Goal: Task Accomplishment & Management: Manage account settings

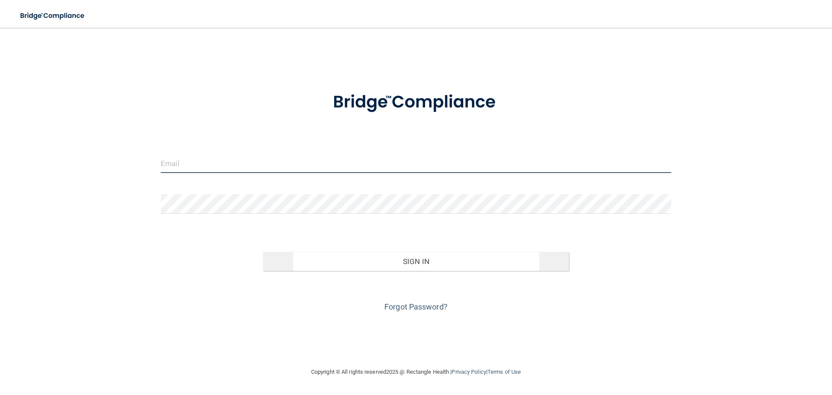
type input "[PERSON_NAME][EMAIL_ADDRESS][DOMAIN_NAME]"
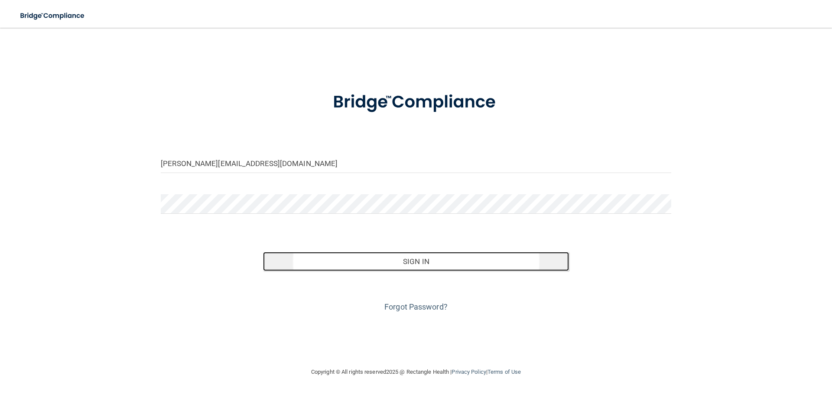
click at [432, 259] on button "Sign In" at bounding box center [416, 261] width 307 height 19
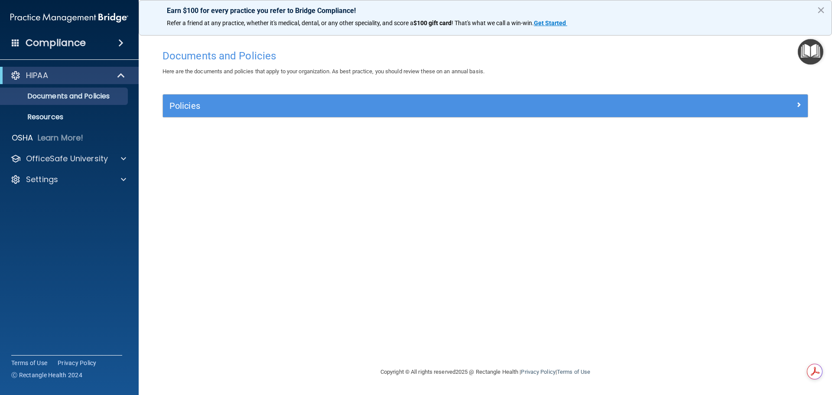
click at [124, 48] on div "Compliance" at bounding box center [69, 42] width 139 height 19
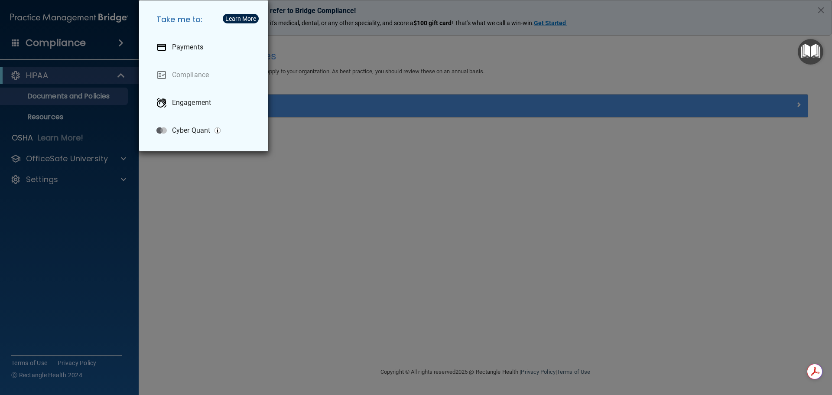
click at [120, 47] on div "Take me to: Payments Compliance Engagement Cyber Quant" at bounding box center [416, 197] width 832 height 395
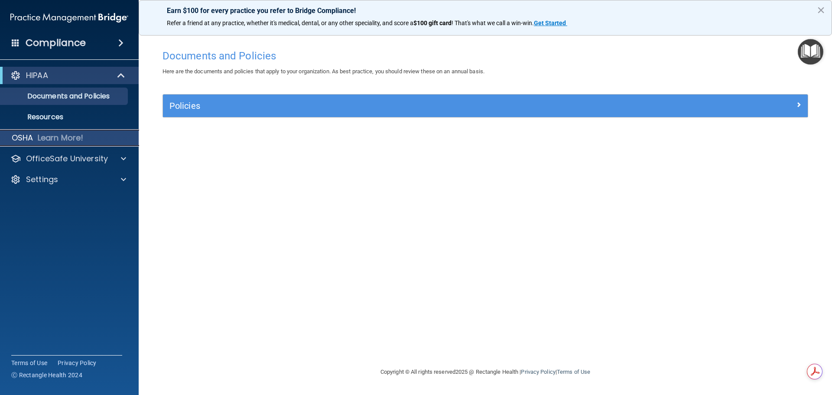
click at [103, 138] on div "OSHA Learn More!" at bounding box center [69, 137] width 152 height 17
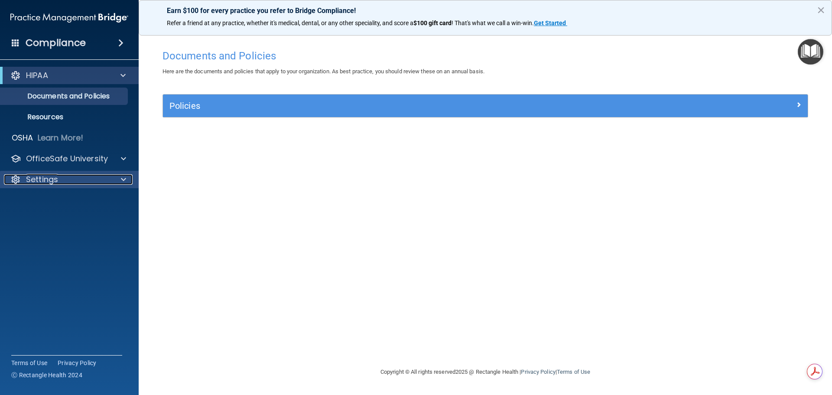
click at [55, 177] on p "Settings" at bounding box center [42, 179] width 32 height 10
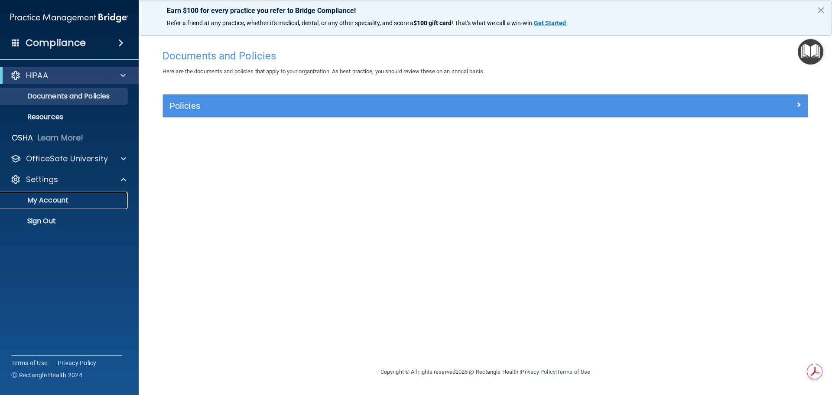
click at [42, 201] on p "My Account" at bounding box center [65, 200] width 118 height 9
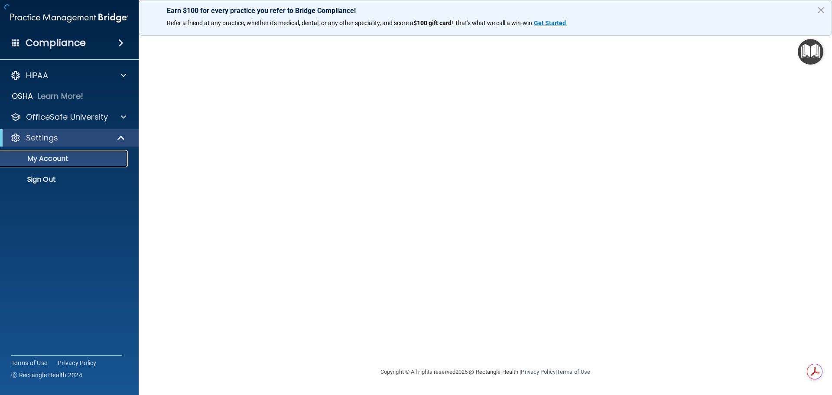
click at [63, 160] on p "My Account" at bounding box center [65, 158] width 118 height 9
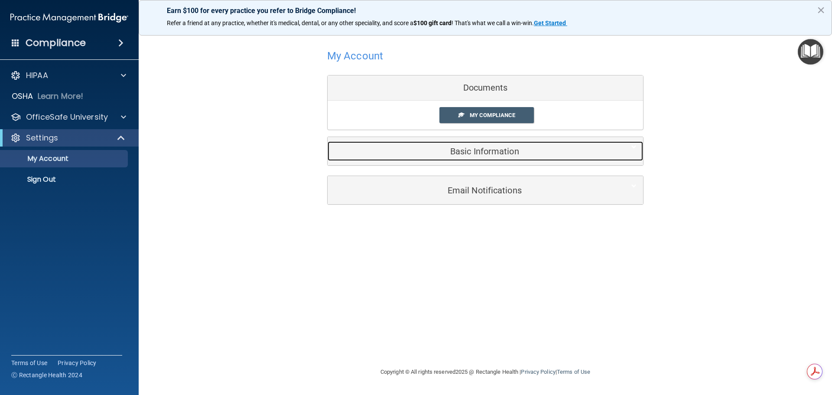
click at [492, 157] on div "Basic Information" at bounding box center [472, 151] width 289 height 20
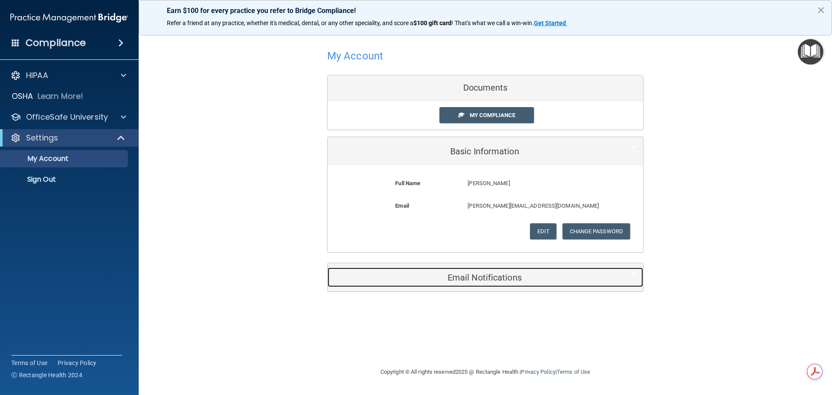
click at [486, 277] on h5 "Email Notifications" at bounding box center [472, 278] width 276 height 10
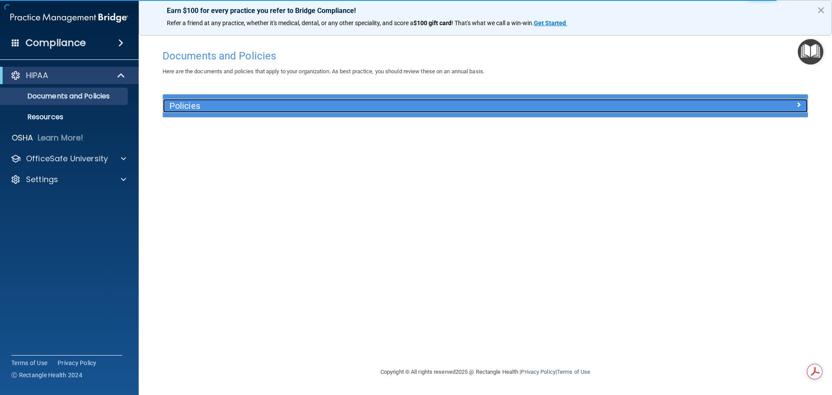
click at [797, 102] on span at bounding box center [798, 104] width 5 height 10
